Goal: Find specific page/section: Find specific page/section

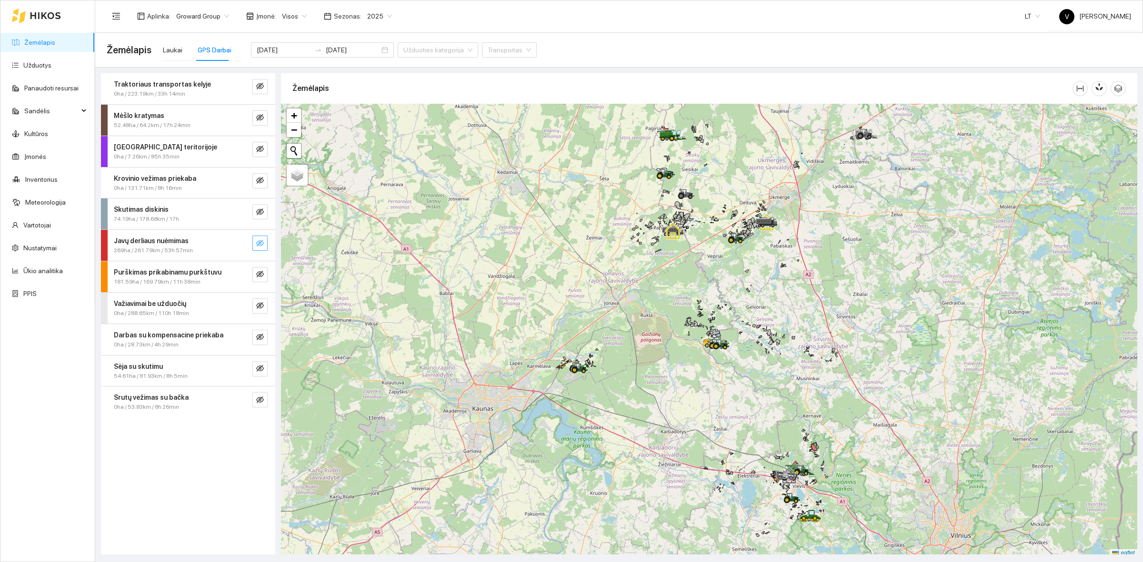
click at [267, 243] on button "button" at bounding box center [259, 243] width 15 height 15
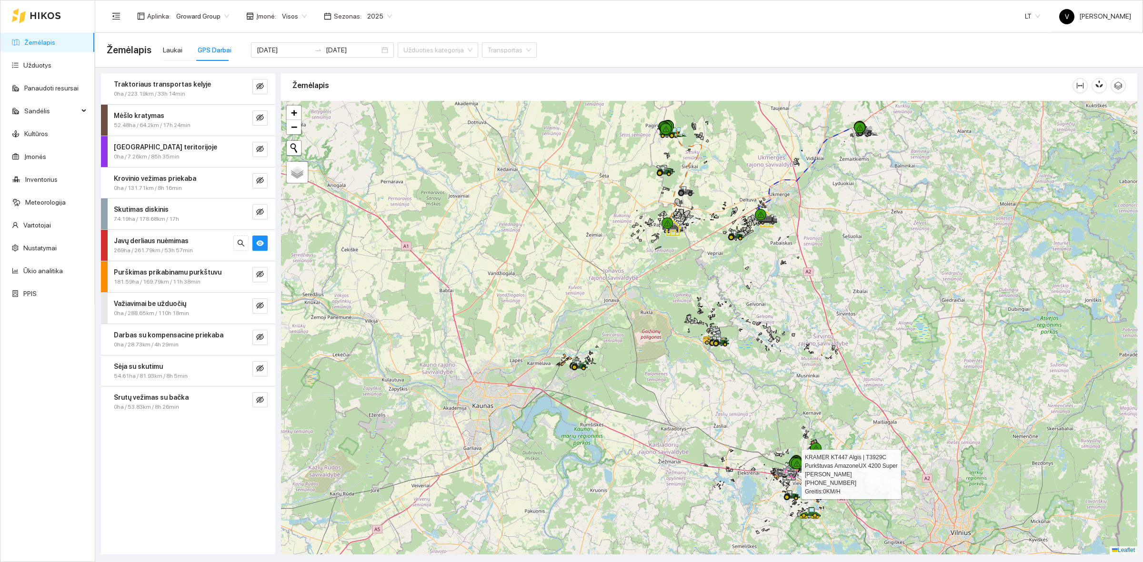
drag, startPoint x: 786, startPoint y: 457, endPoint x: 785, endPoint y: 452, distance: 5.3
click at [281, 101] on div at bounding box center [281, 101] width 0 height 0
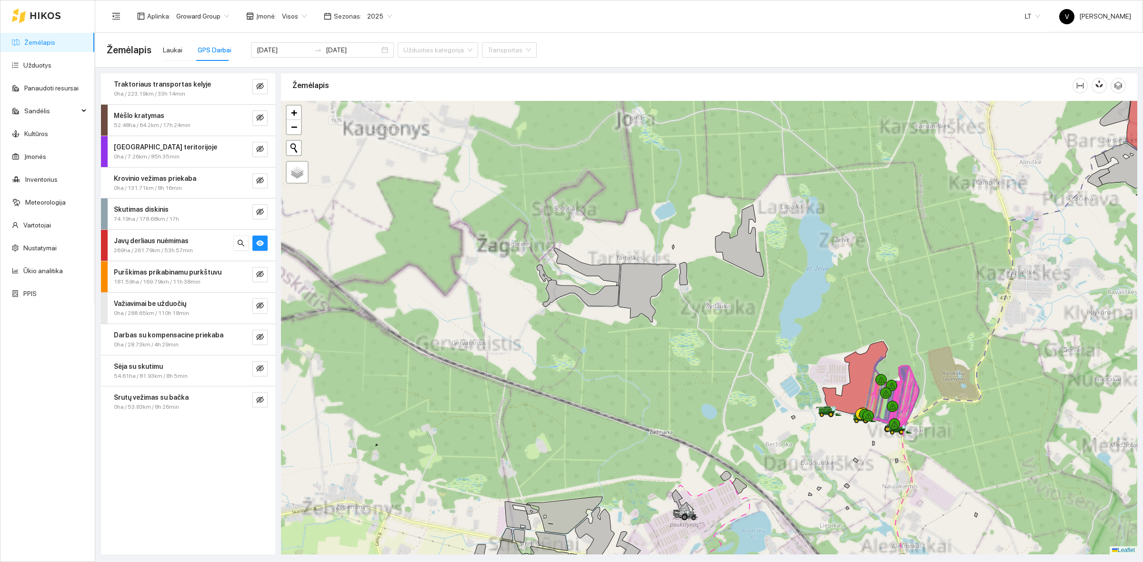
drag, startPoint x: 920, startPoint y: 438, endPoint x: 829, endPoint y: 433, distance: 91.0
click at [830, 434] on div at bounding box center [709, 328] width 856 height 454
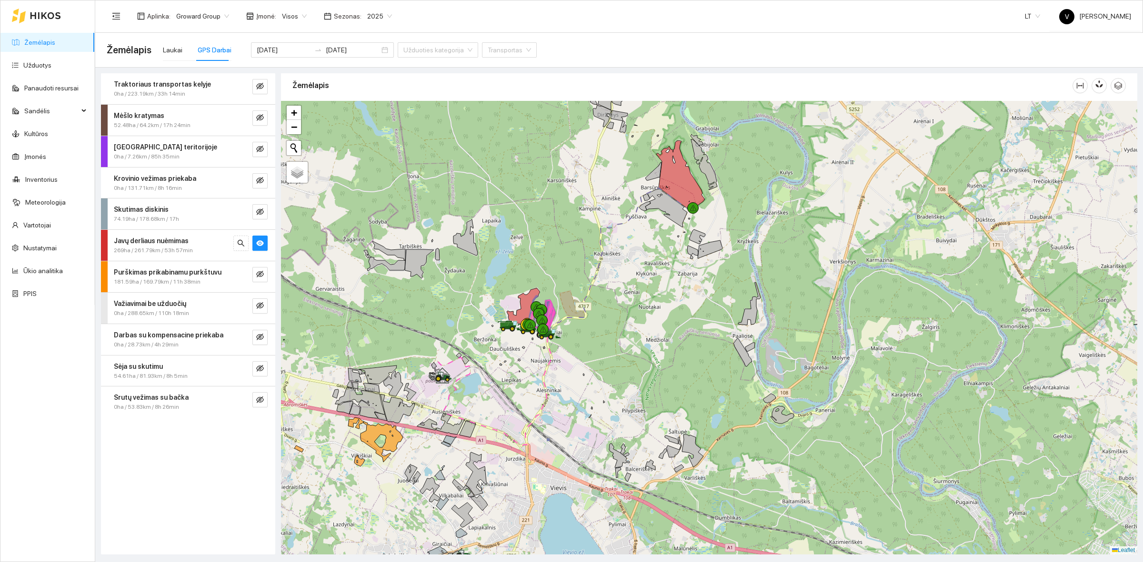
drag, startPoint x: 503, startPoint y: 270, endPoint x: 541, endPoint y: 263, distance: 38.7
click at [541, 263] on div at bounding box center [709, 328] width 856 height 454
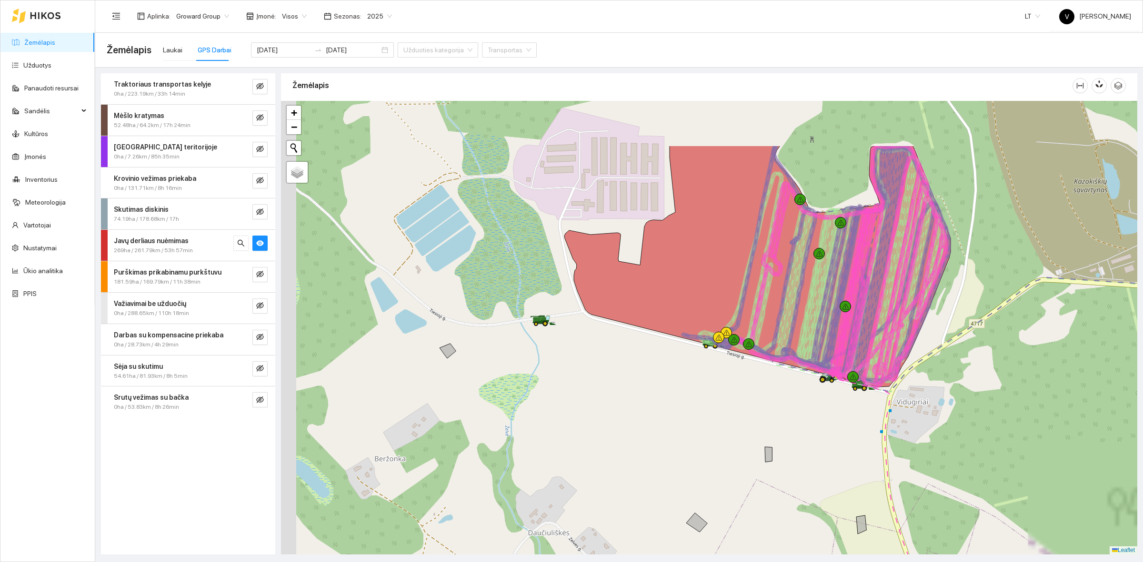
drag, startPoint x: 520, startPoint y: 306, endPoint x: 654, endPoint y: 403, distance: 165.0
click at [654, 403] on div at bounding box center [709, 328] width 856 height 454
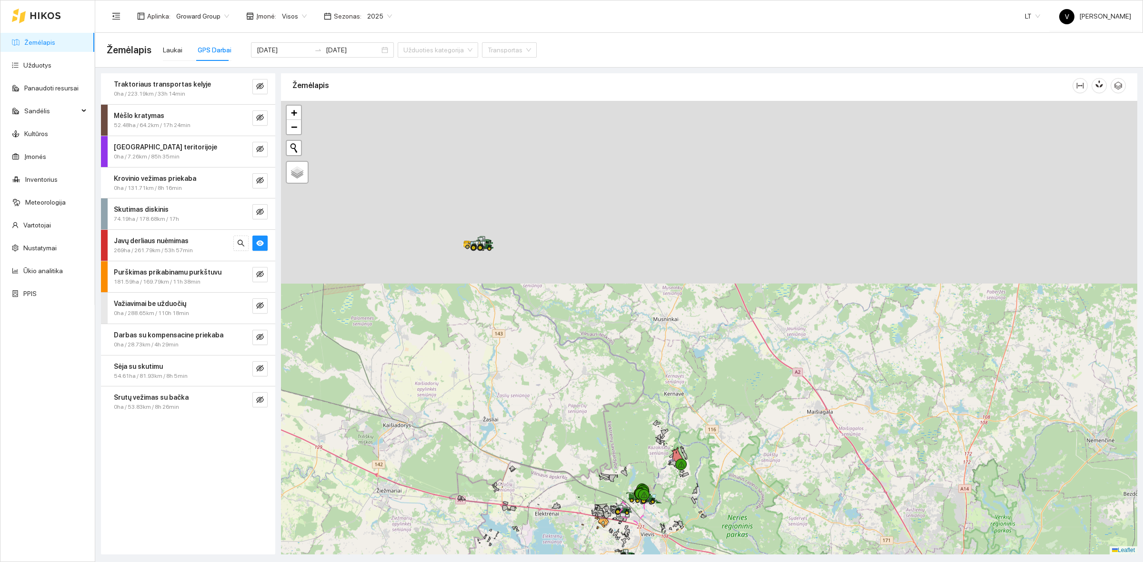
drag, startPoint x: 623, startPoint y: 206, endPoint x: 603, endPoint y: 481, distance: 275.4
click at [603, 481] on div at bounding box center [709, 328] width 856 height 454
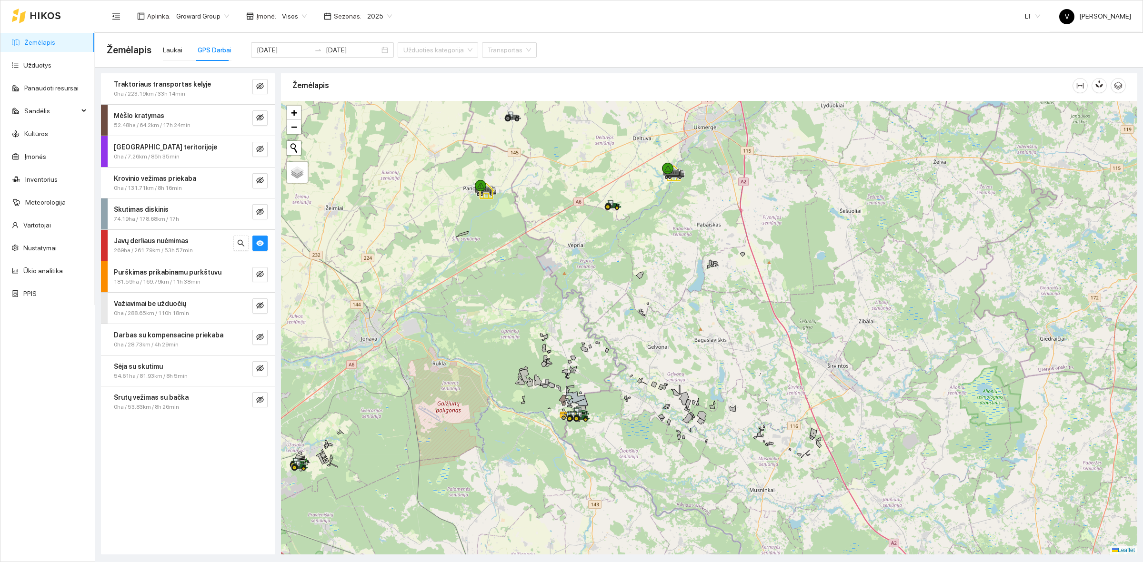
drag, startPoint x: 494, startPoint y: 250, endPoint x: 588, endPoint y: 421, distance: 195.4
click at [587, 418] on icon at bounding box center [578, 413] width 17 height 10
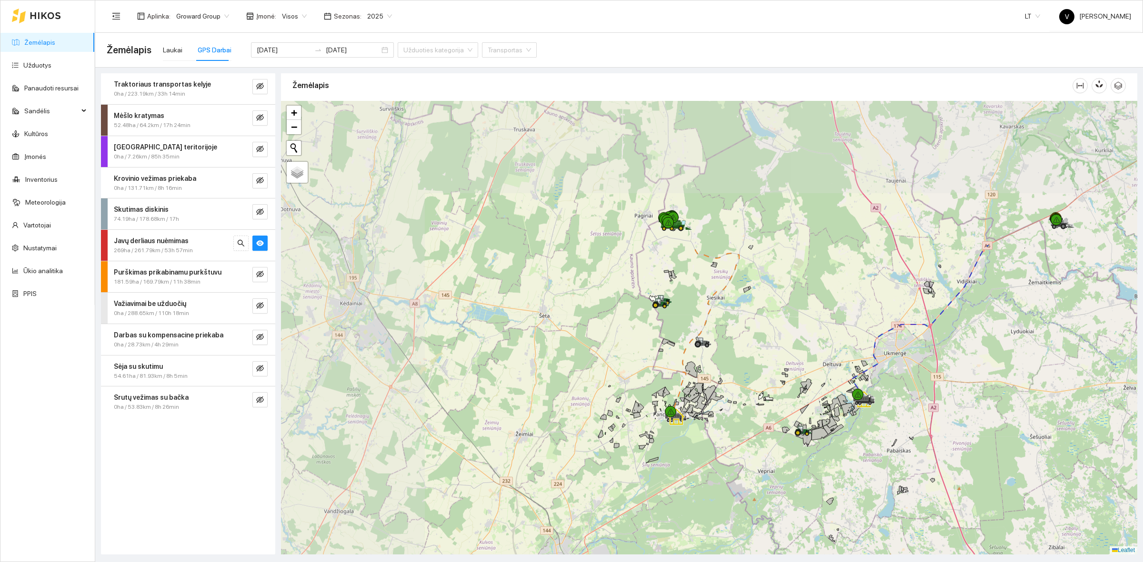
drag, startPoint x: 444, startPoint y: 243, endPoint x: 662, endPoint y: 432, distance: 288.9
click at [662, 432] on div at bounding box center [709, 328] width 856 height 454
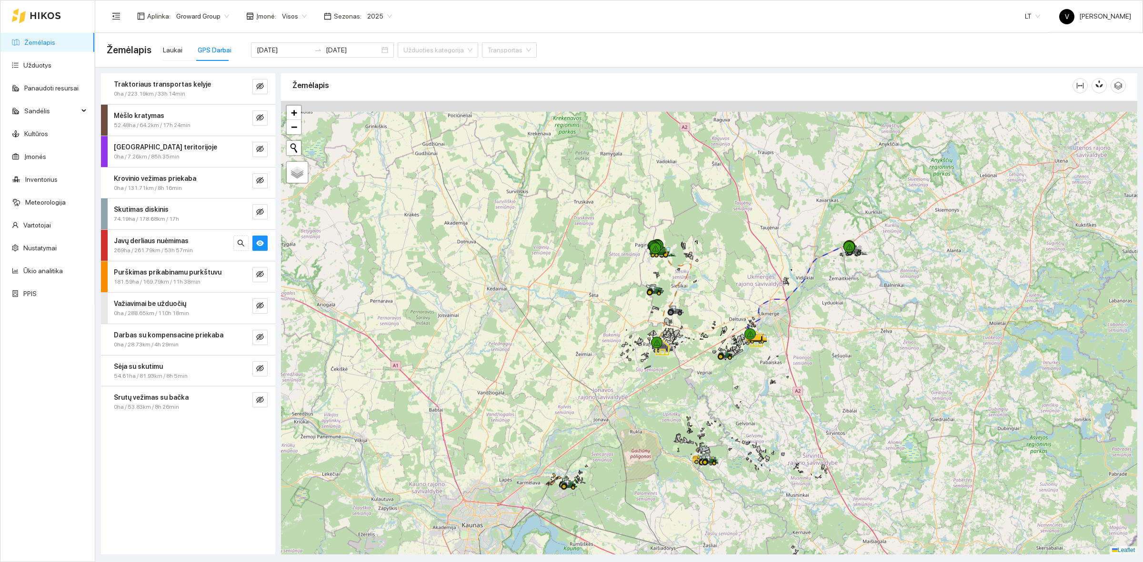
click at [707, 260] on div at bounding box center [709, 328] width 856 height 454
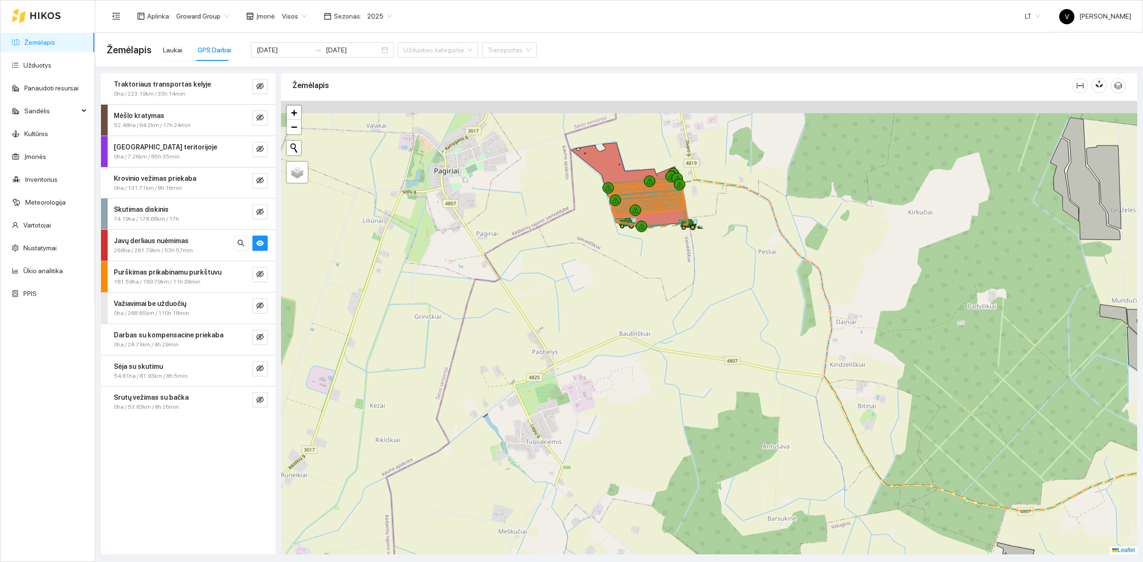
drag, startPoint x: 654, startPoint y: 268, endPoint x: 655, endPoint y: 278, distance: 11.0
click at [655, 282] on div at bounding box center [709, 328] width 856 height 454
